Goal: Task Accomplishment & Management: Manage account settings

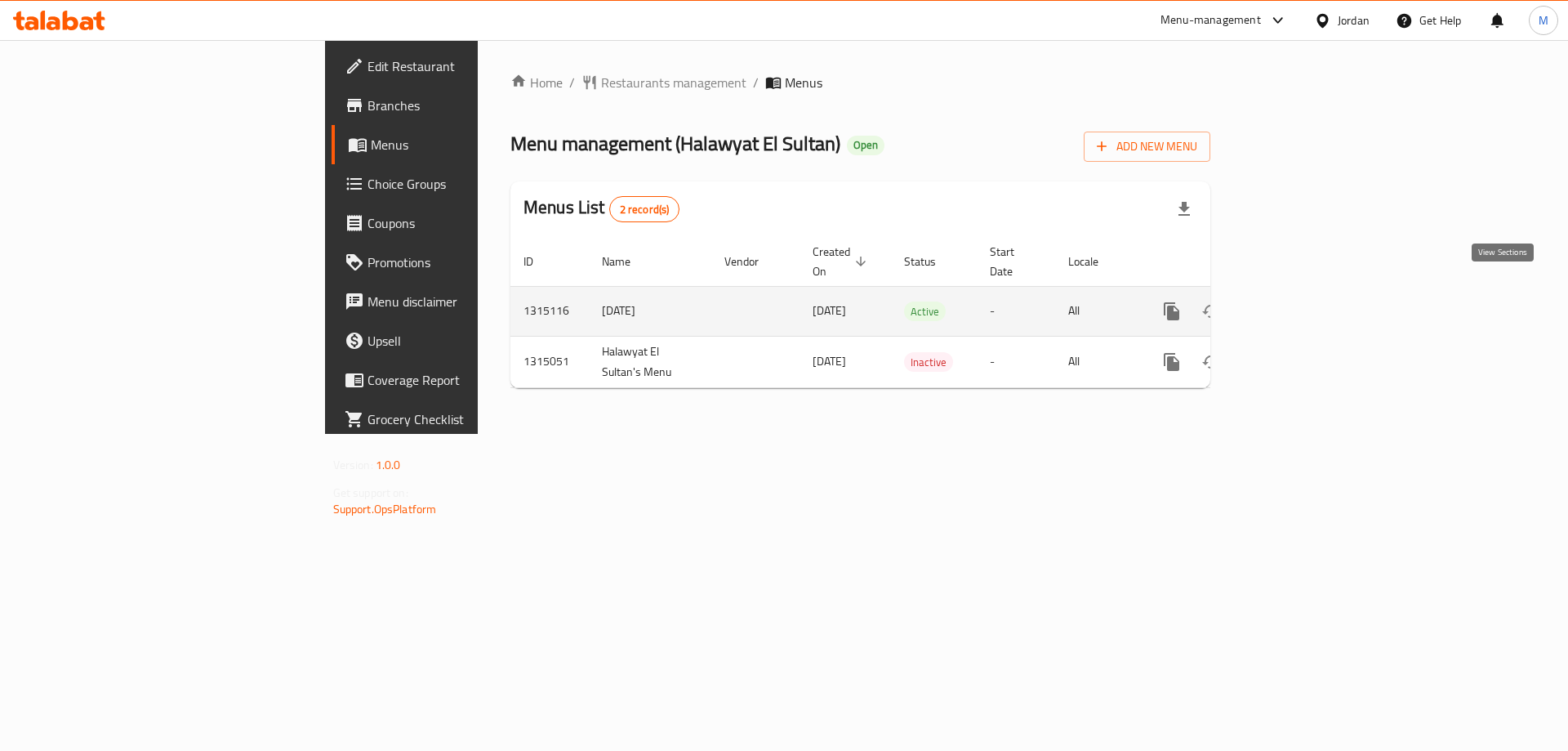
click at [1297, 304] on icon "enhanced table" at bounding box center [1289, 311] width 14 height 14
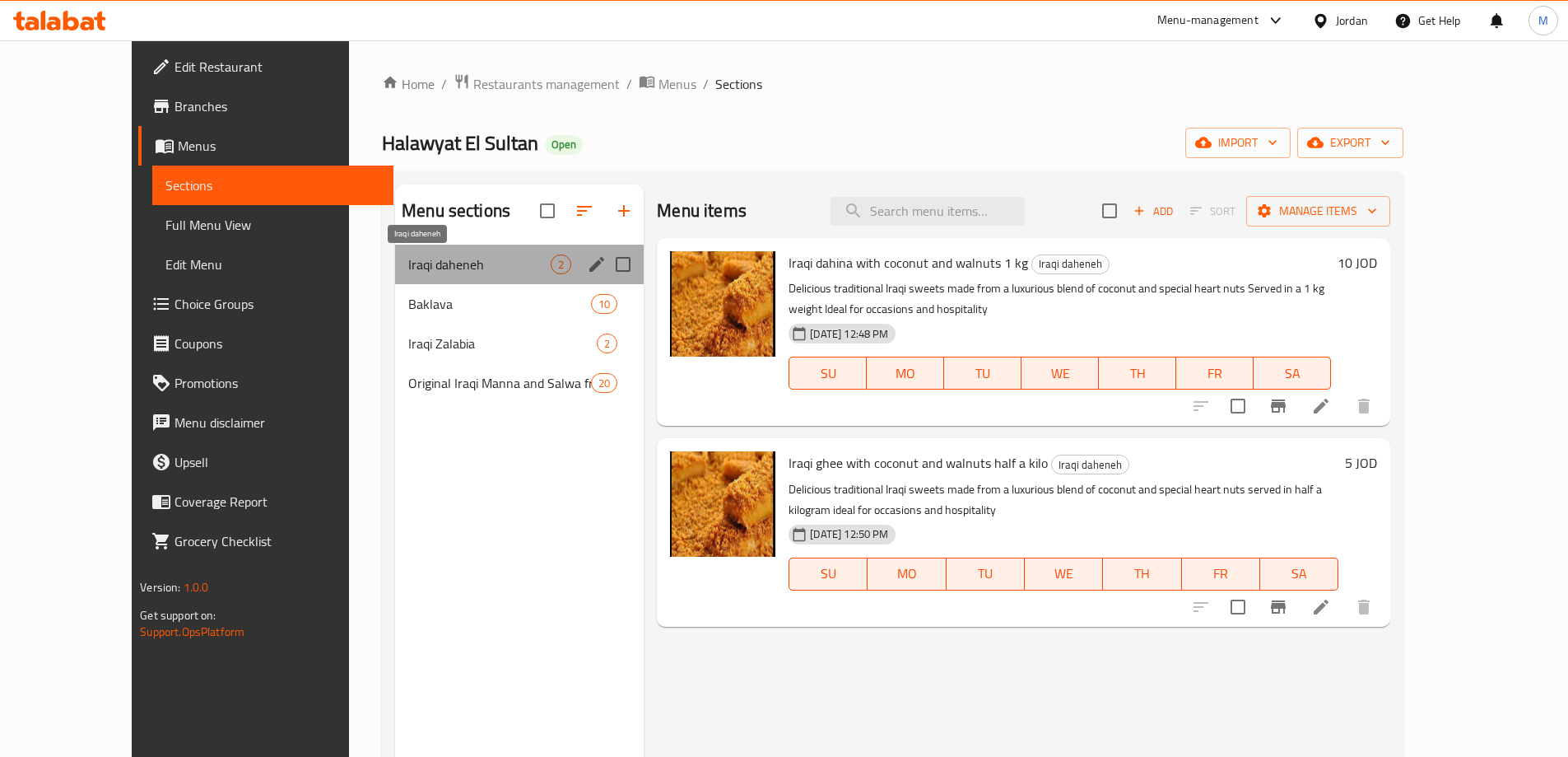
click at [408, 265] on span "Iraqi daheneh" at bounding box center [479, 264] width 142 height 20
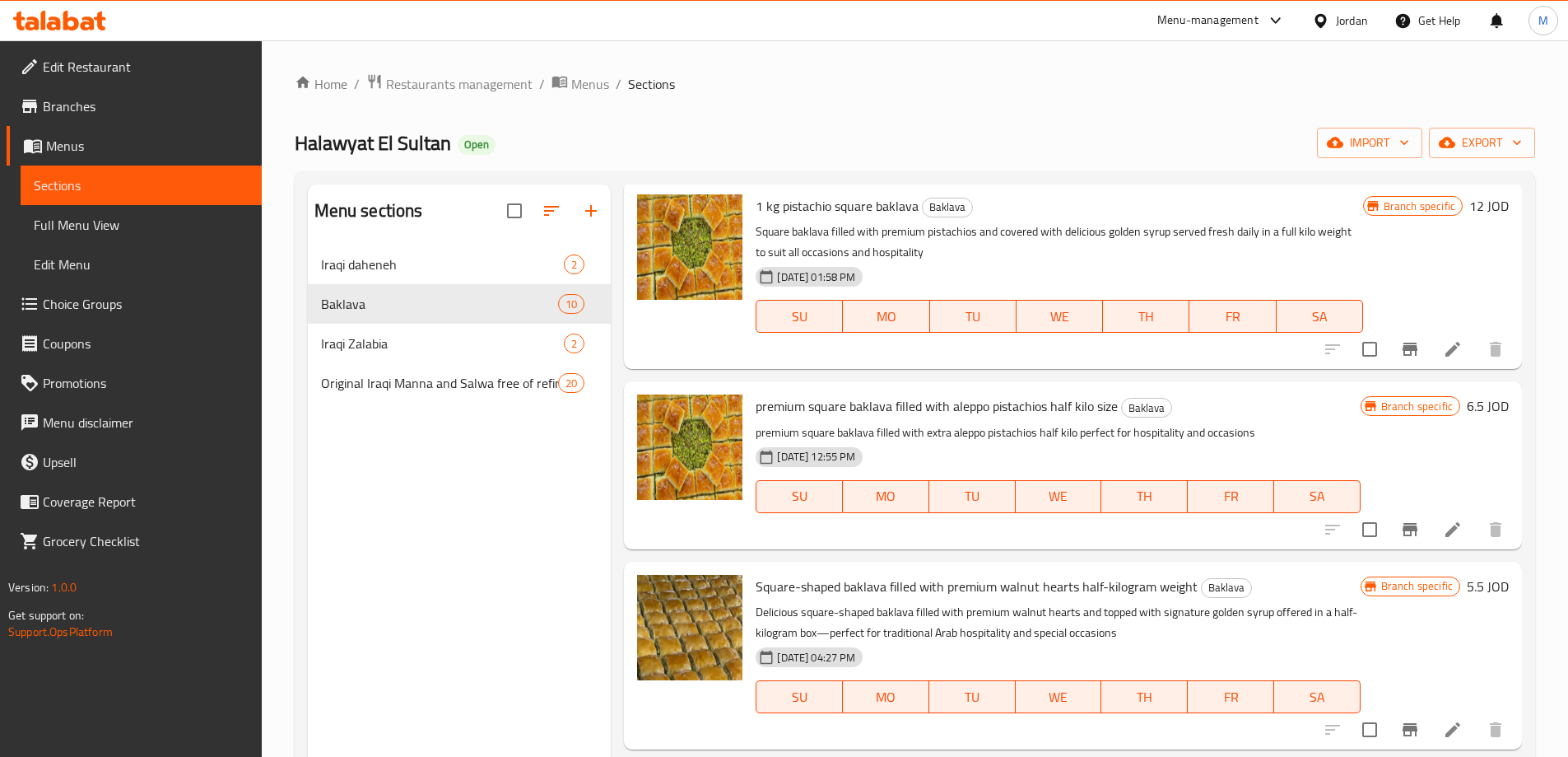
scroll to position [83, 0]
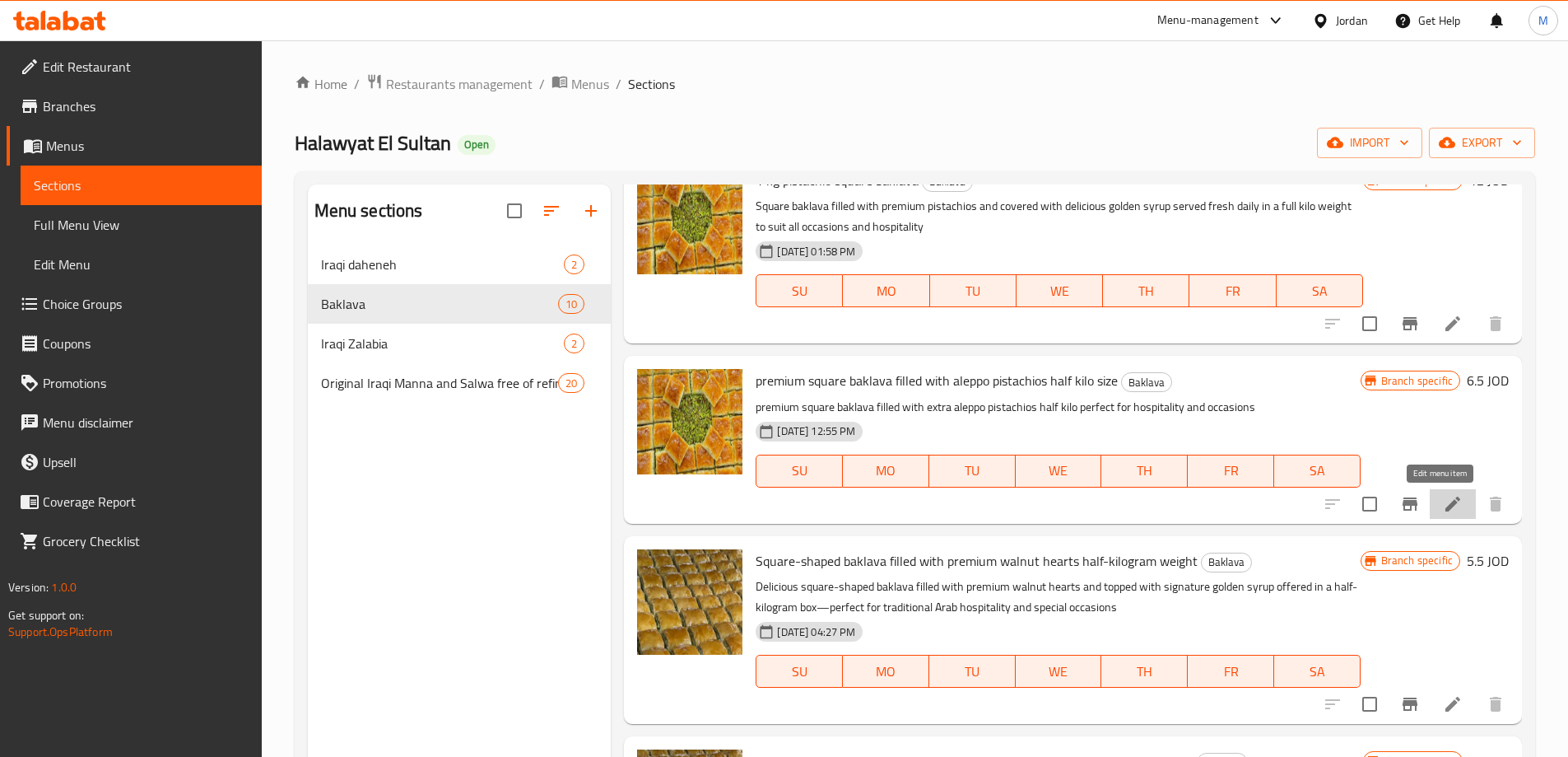
click at [1445, 506] on icon at bounding box center [1453, 504] width 20 height 20
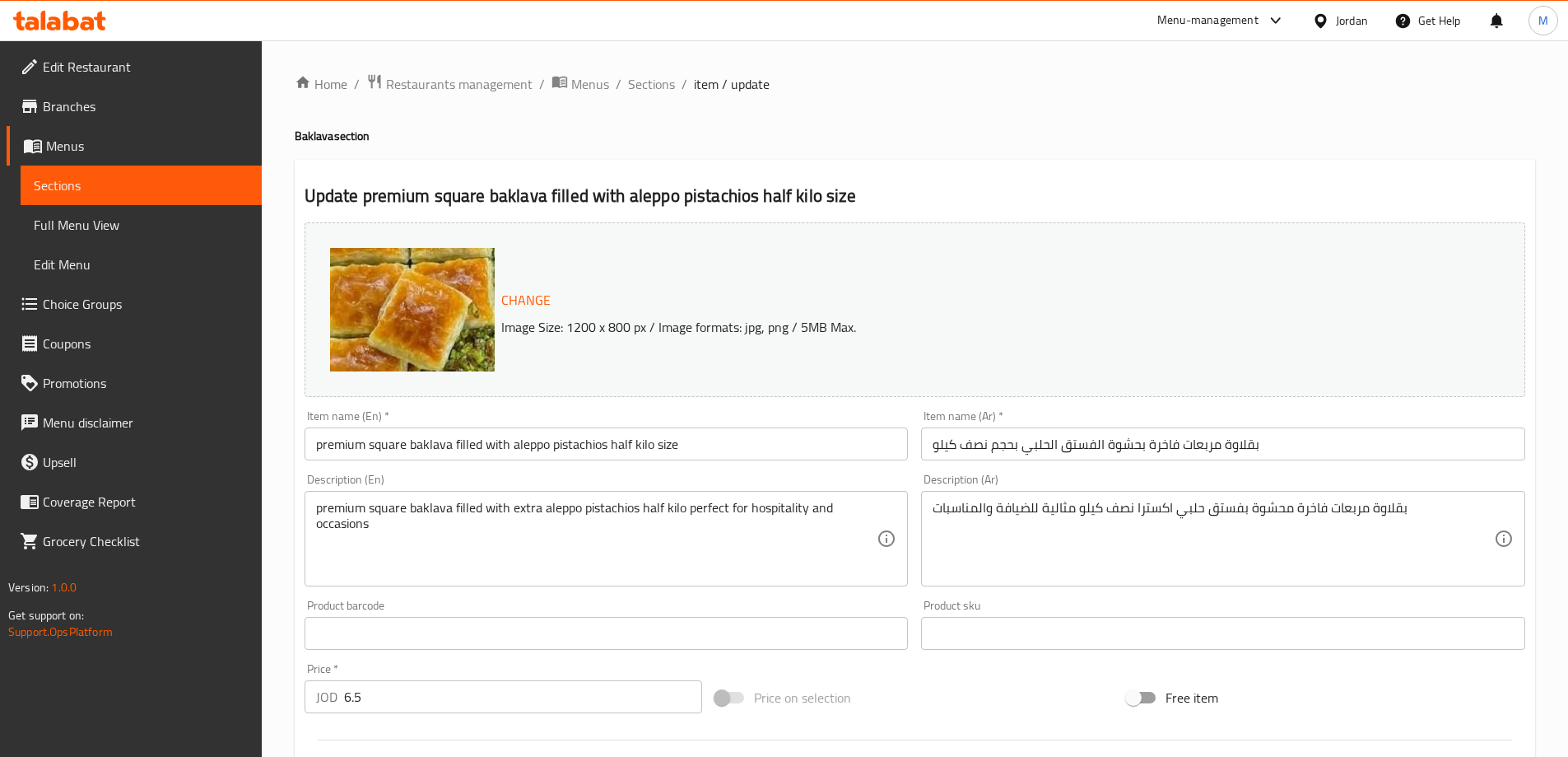
click at [75, 183] on span "Sections" at bounding box center [141, 185] width 215 height 20
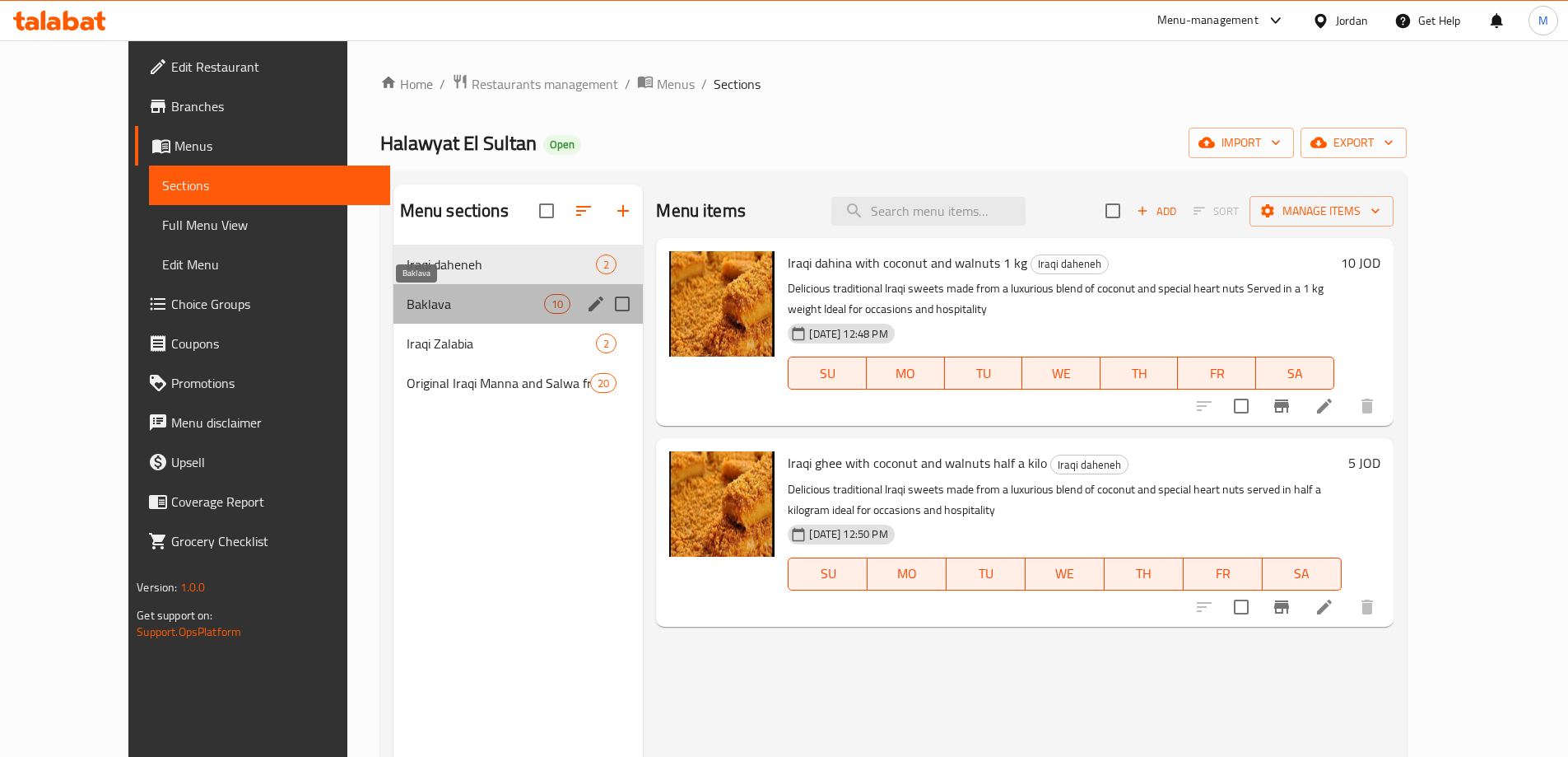
click at [407, 299] on span "Baklava" at bounding box center [475, 304] width 137 height 20
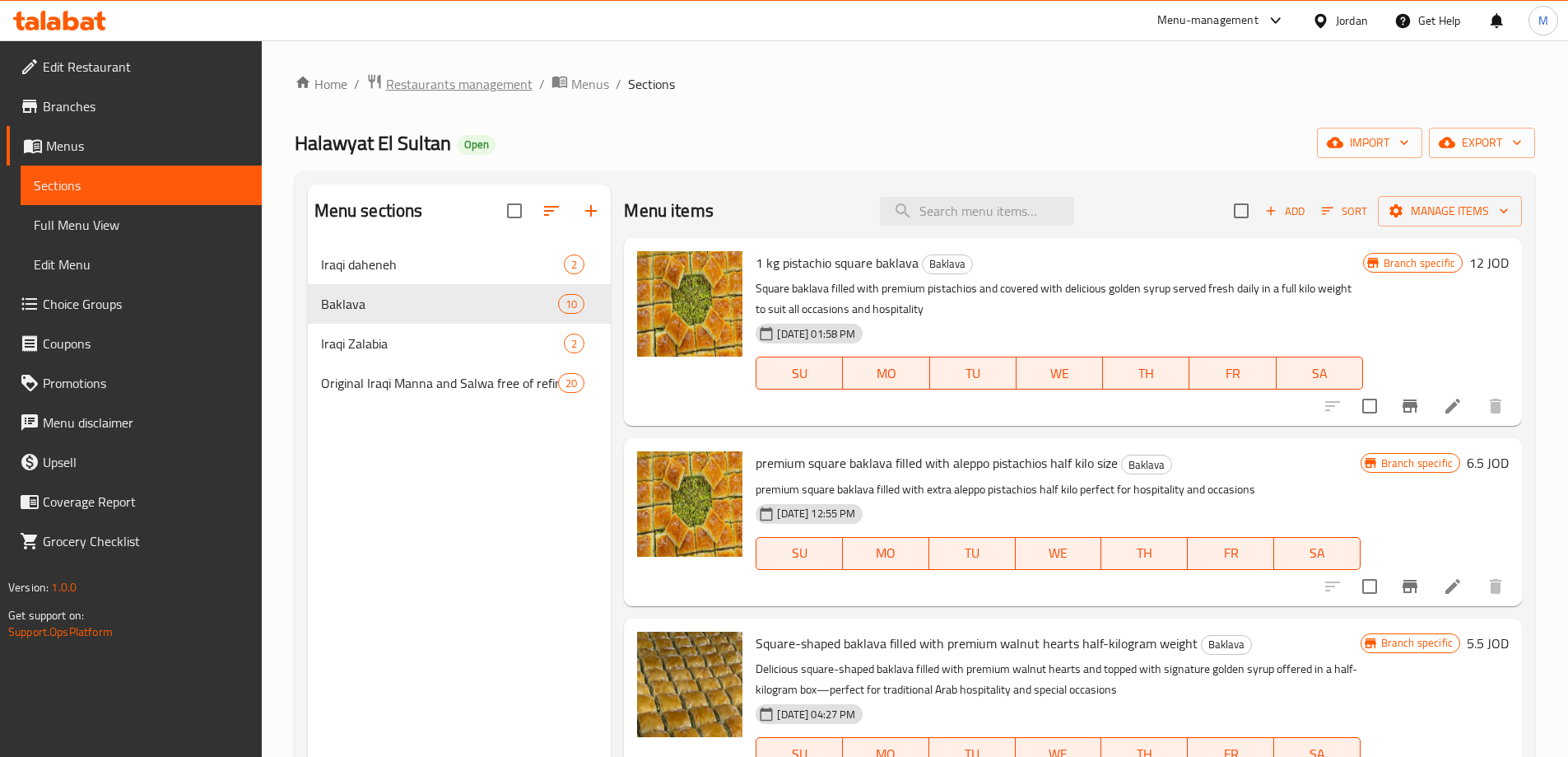
click at [474, 80] on span "Restaurants management" at bounding box center [459, 84] width 146 height 20
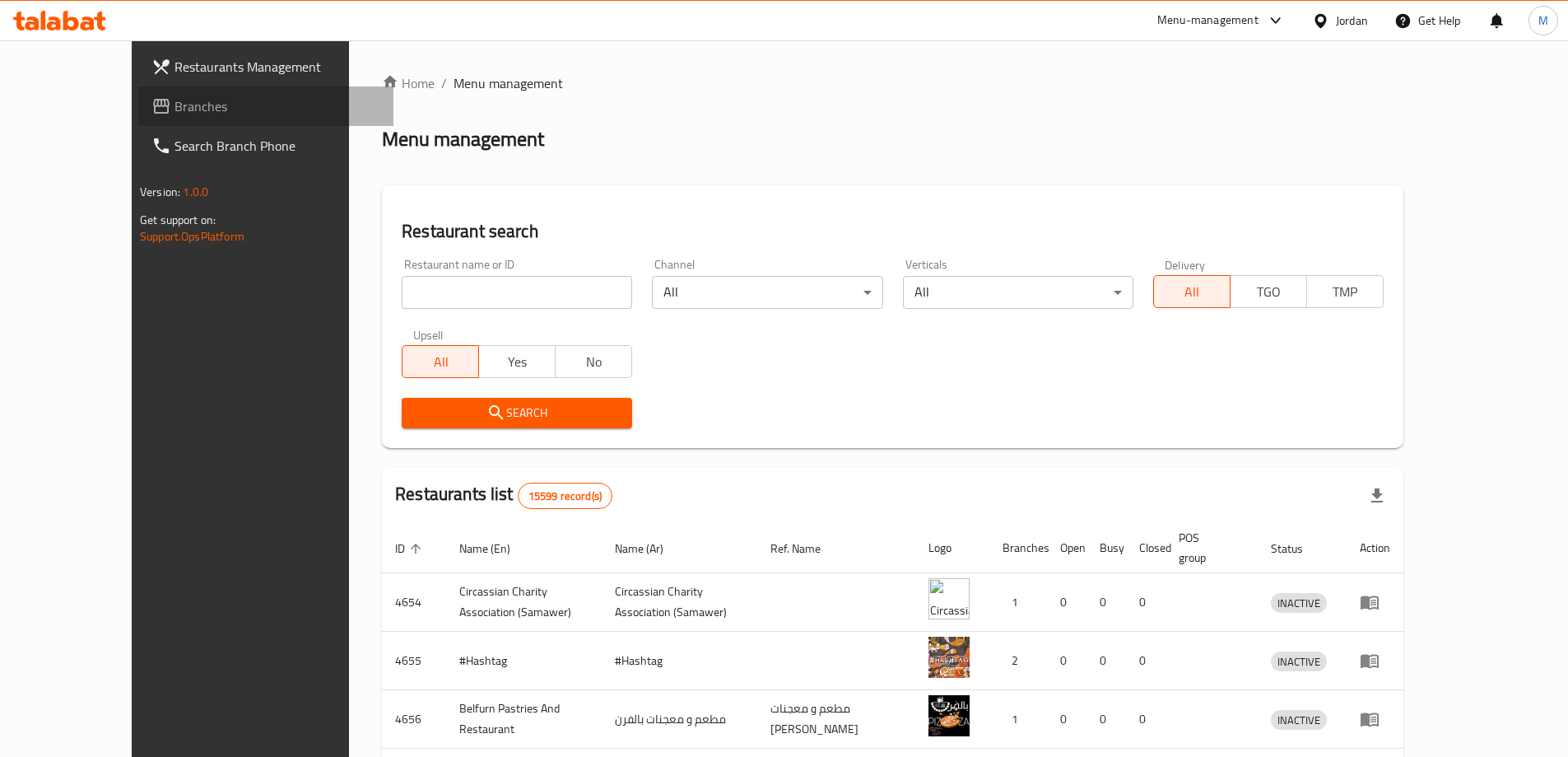
click at [174, 109] on span "Branches" at bounding box center [277, 106] width 206 height 20
